Goal: Find specific page/section: Find specific page/section

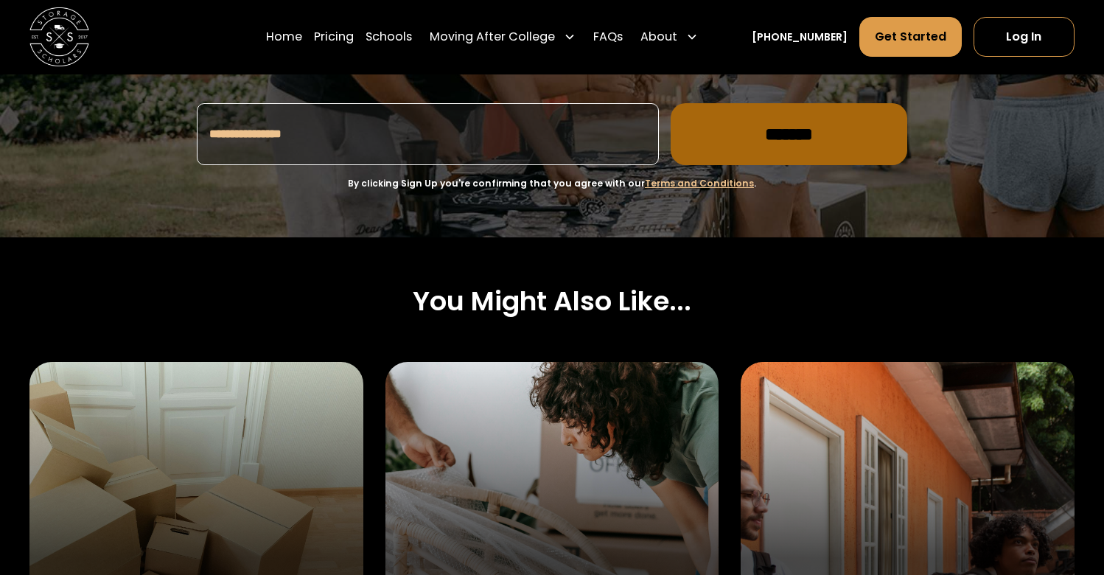
scroll to position [4744, 0]
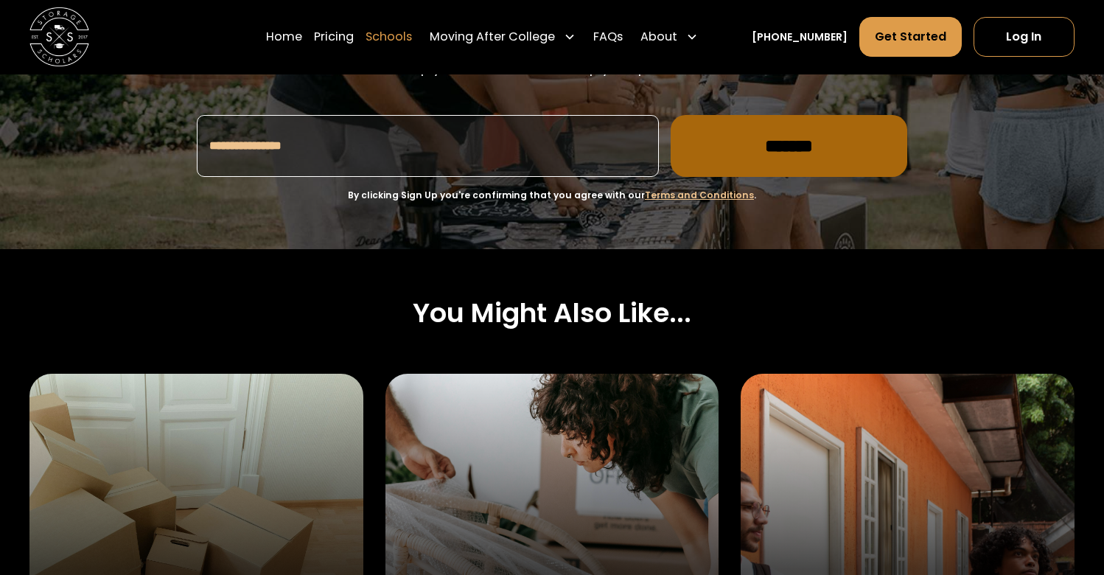
click at [411, 39] on link "Schools" at bounding box center [388, 36] width 46 height 41
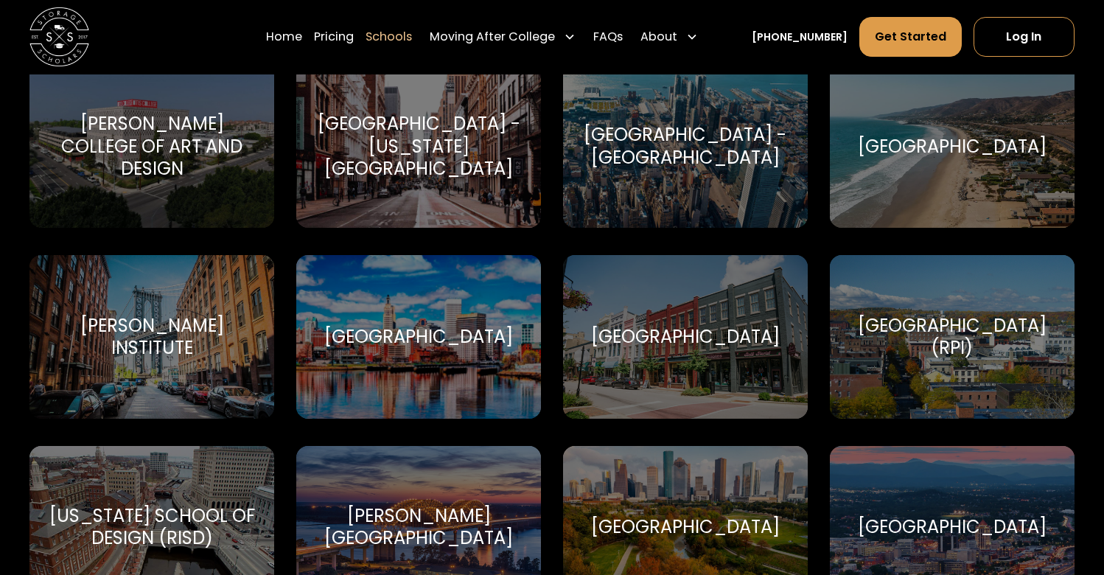
scroll to position [4494, 0]
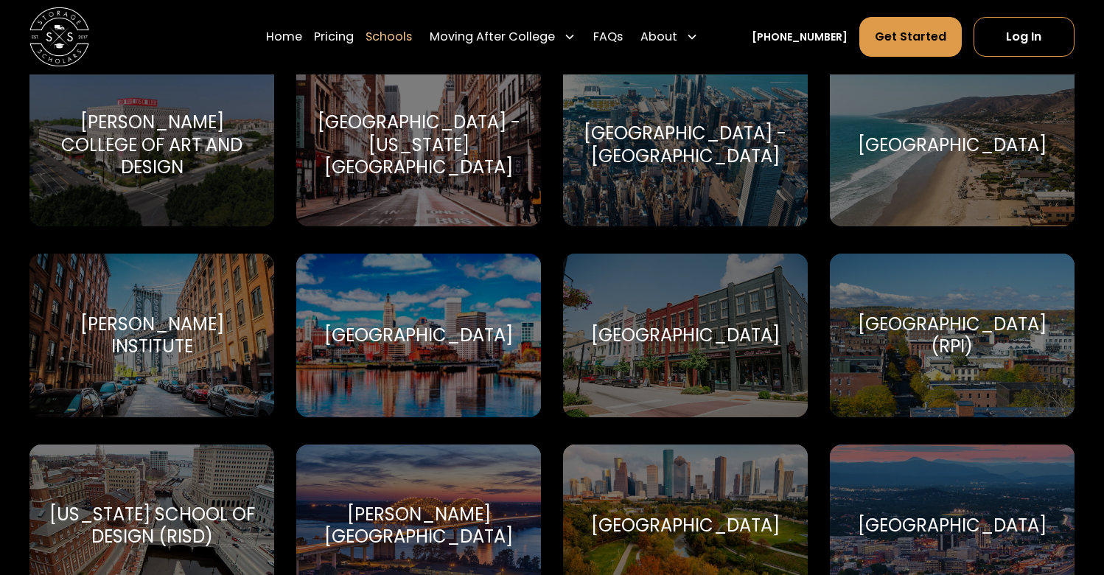
click at [674, 332] on div "Purdue University-Main Campus" at bounding box center [685, 335] width 189 height 22
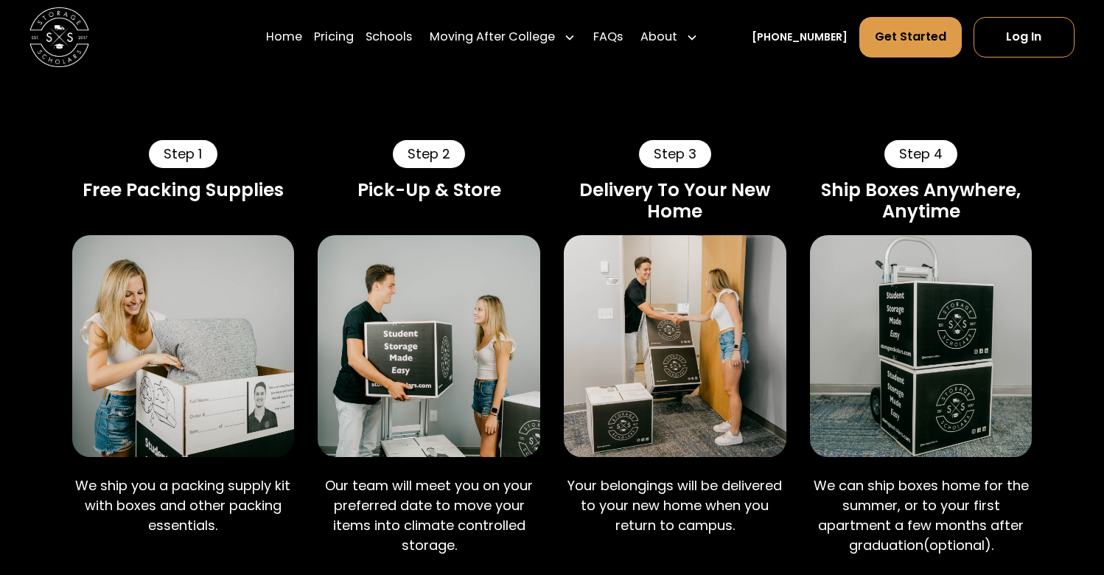
scroll to position [849, 0]
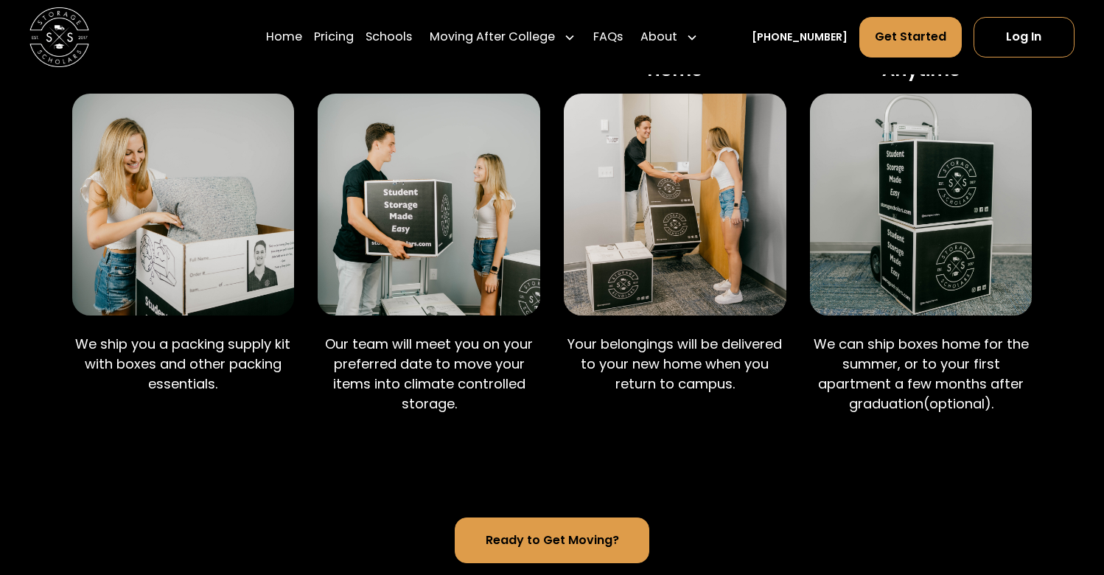
click at [215, 393] on p "We ship you a packing supply kit with boxes and other packing essentials." at bounding box center [183, 364] width 223 height 60
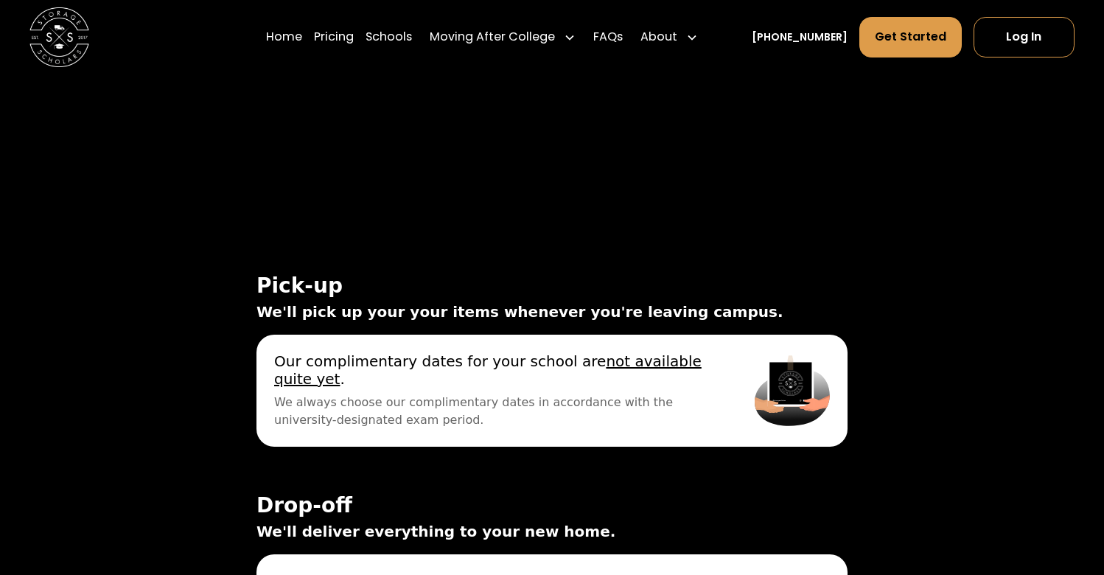
scroll to position [4822, 0]
